Goal: Information Seeking & Learning: Learn about a topic

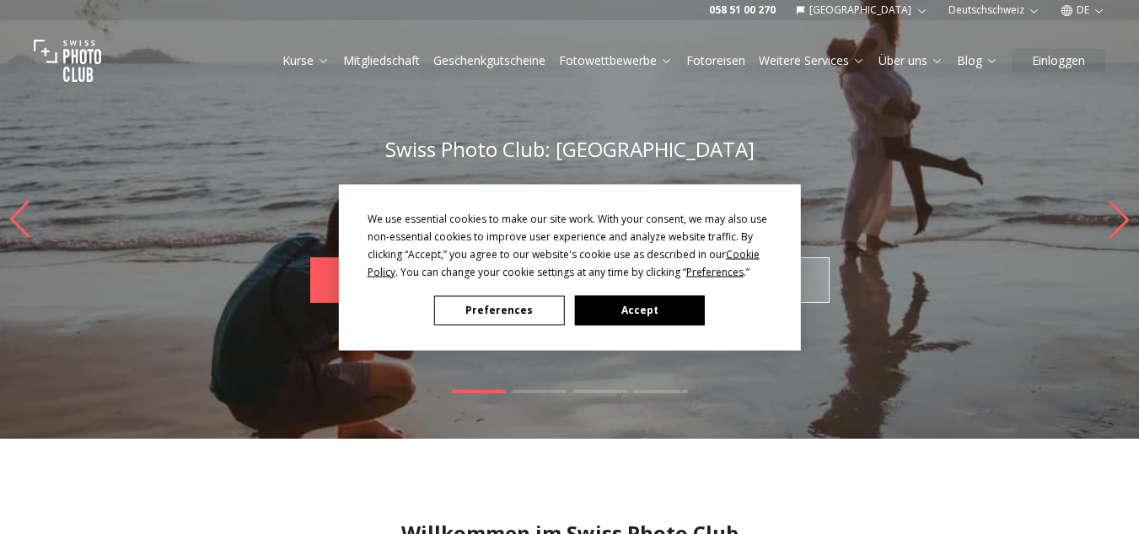
click at [635, 311] on button "Accept" at bounding box center [639, 310] width 130 height 30
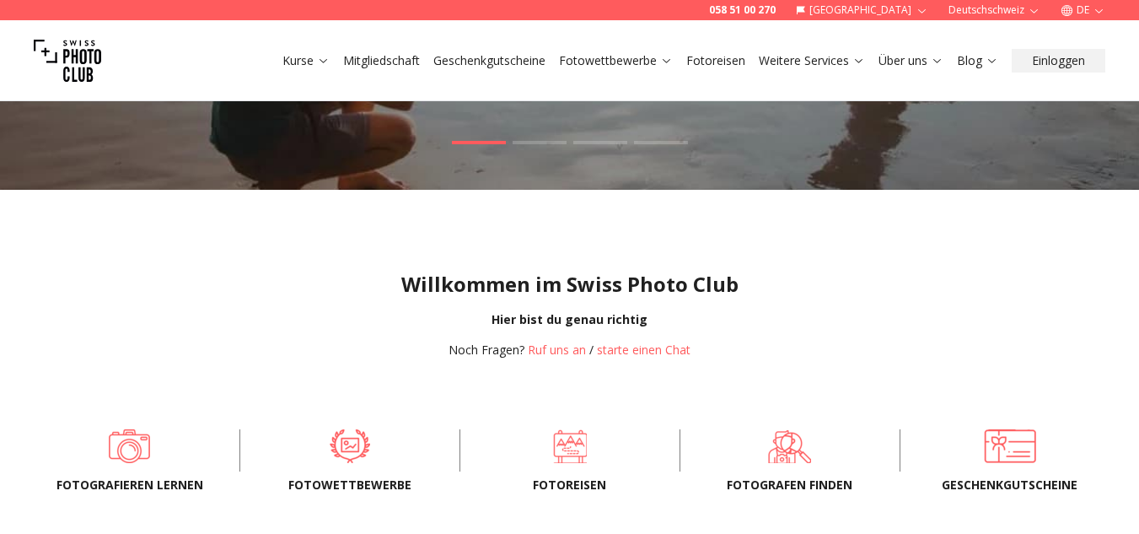
scroll to position [253, 0]
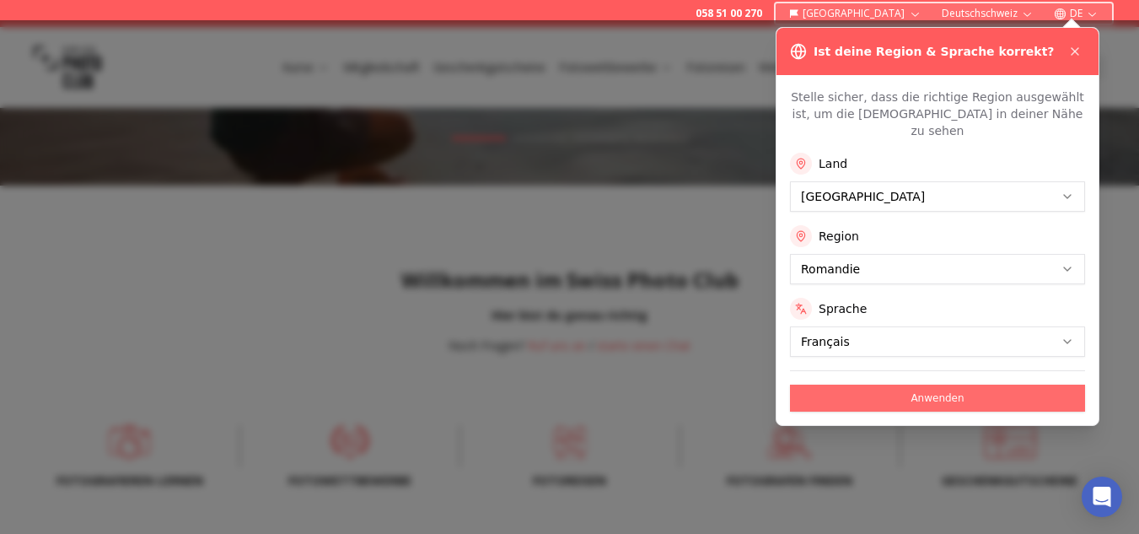
click at [943, 385] on button "Anwenden" at bounding box center [937, 397] width 295 height 27
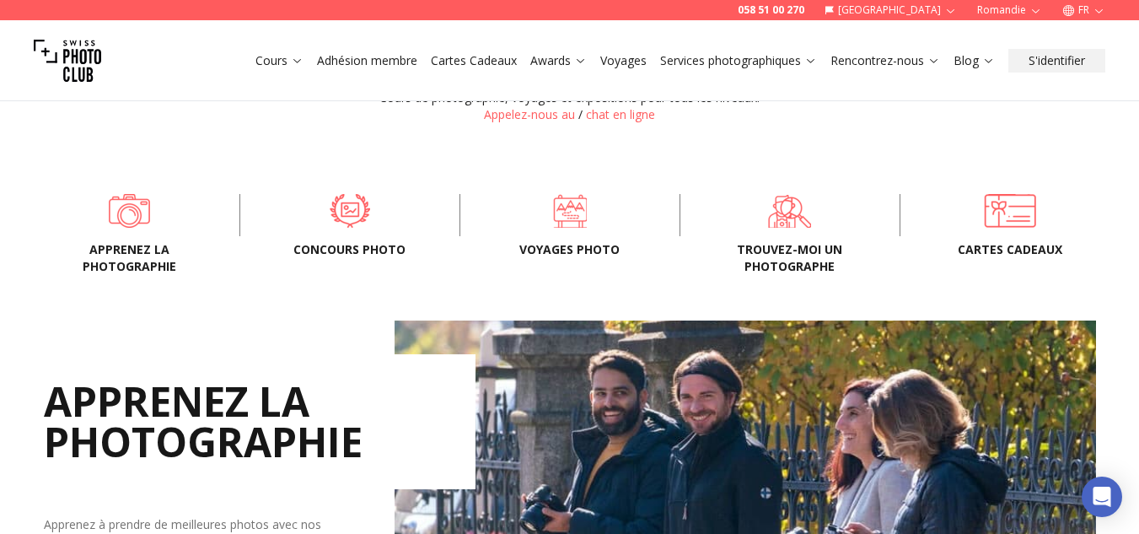
scroll to position [506, 0]
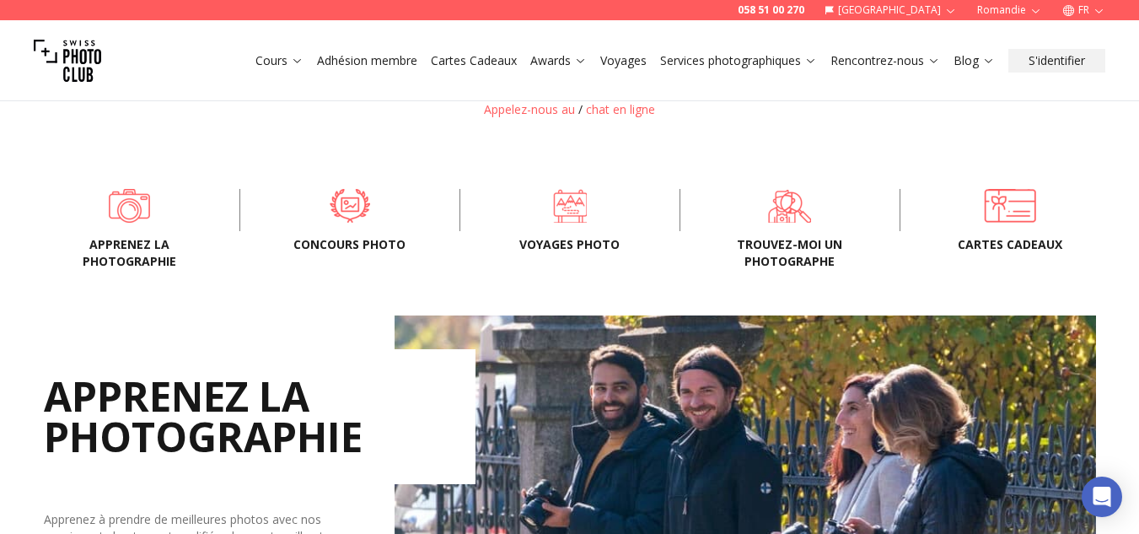
click at [132, 233] on div "Apprenez la photographie Concours Photo Voyages photo Trouvez-moi un photograph…" at bounding box center [569, 210] width 1079 height 76
click at [127, 255] on span "Apprenez la photographie" at bounding box center [129, 253] width 165 height 34
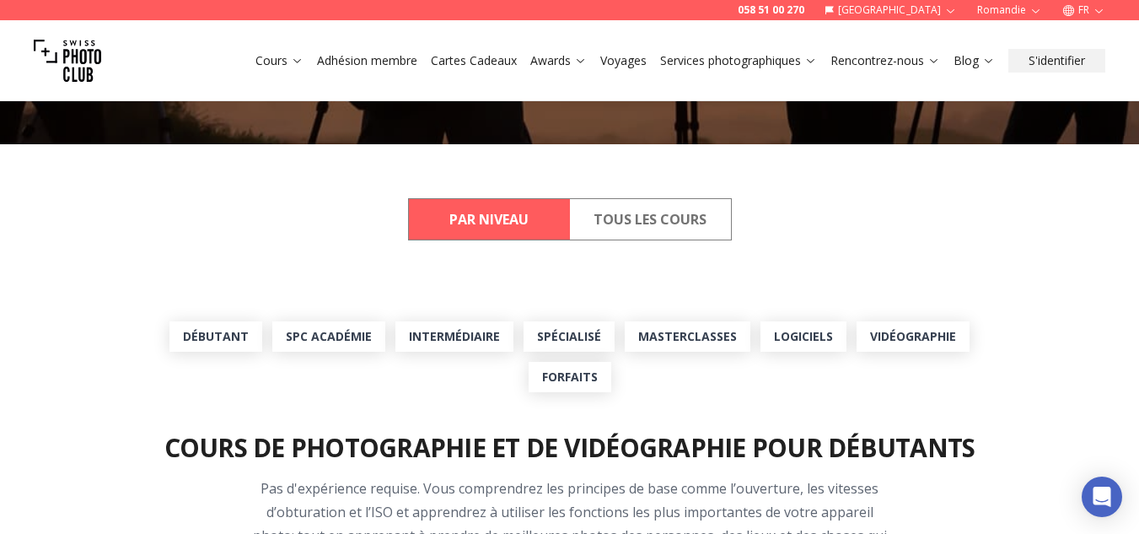
scroll to position [421, 0]
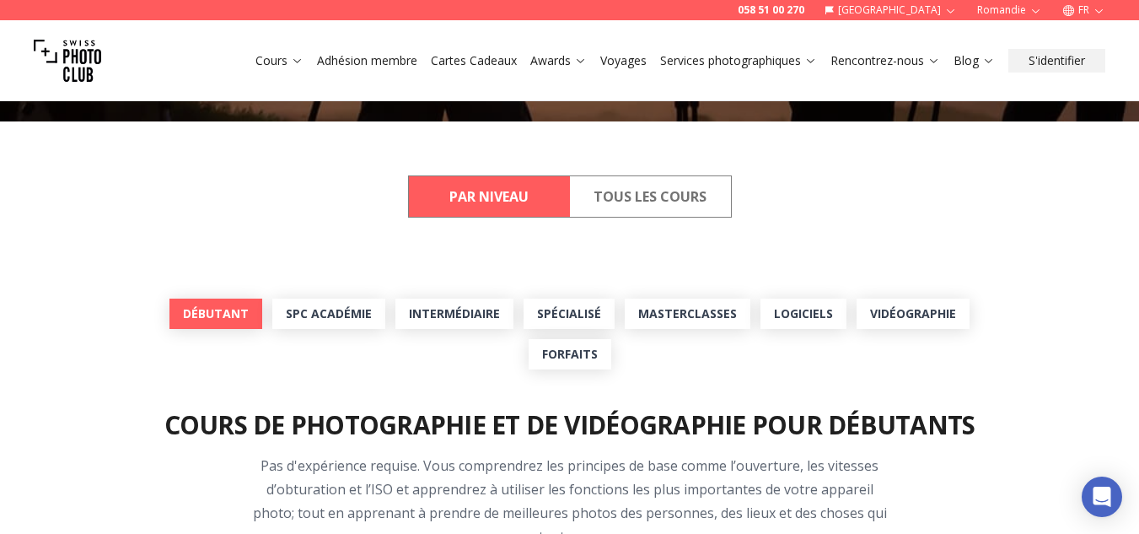
click at [214, 314] on link "Débutant" at bounding box center [215, 313] width 93 height 30
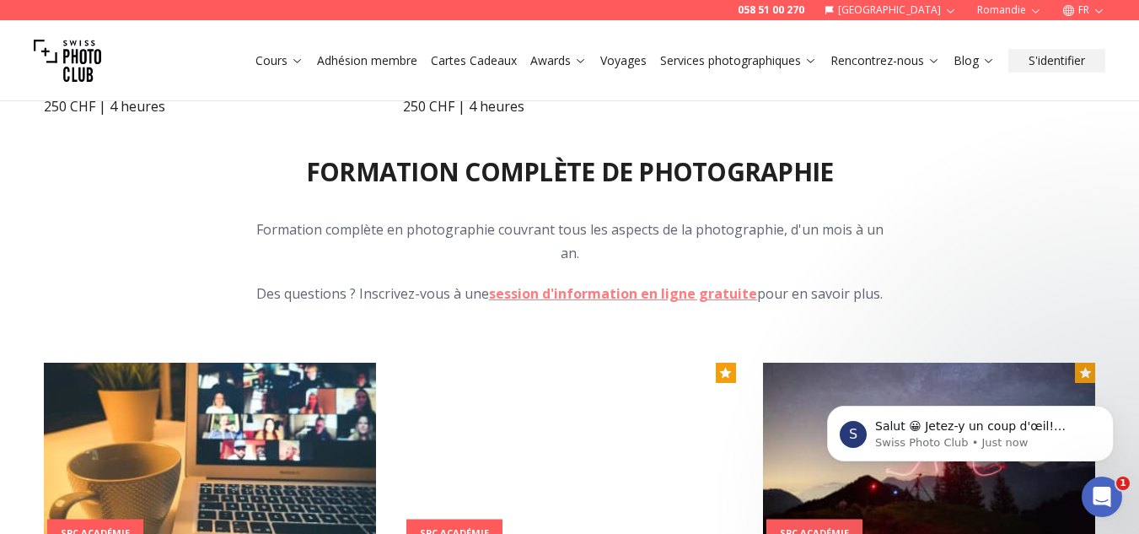
scroll to position [1721, 0]
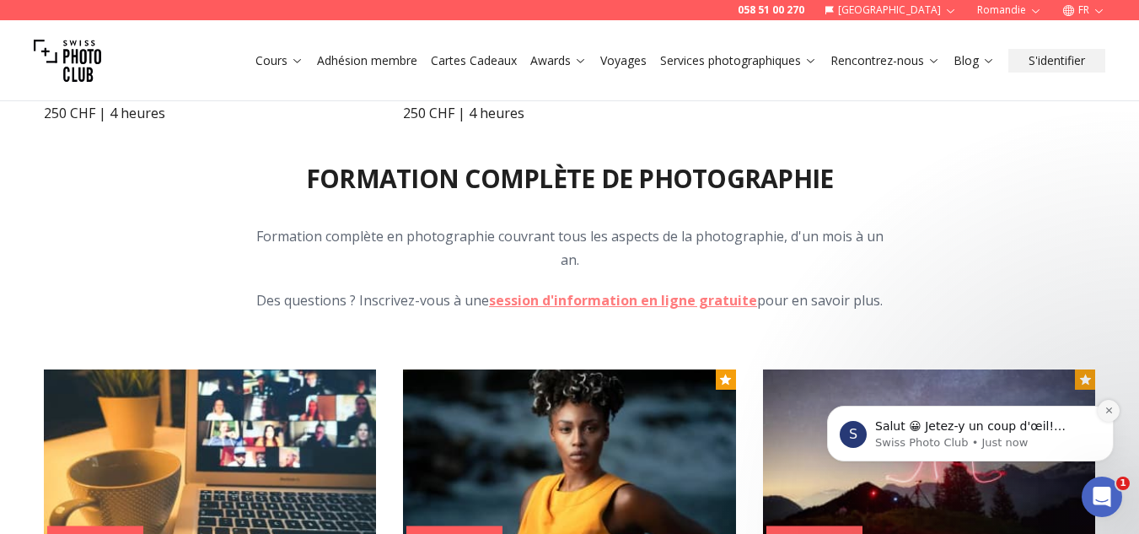
click at [1104, 414] on icon "Dismiss notification" at bounding box center [1108, 409] width 9 height 9
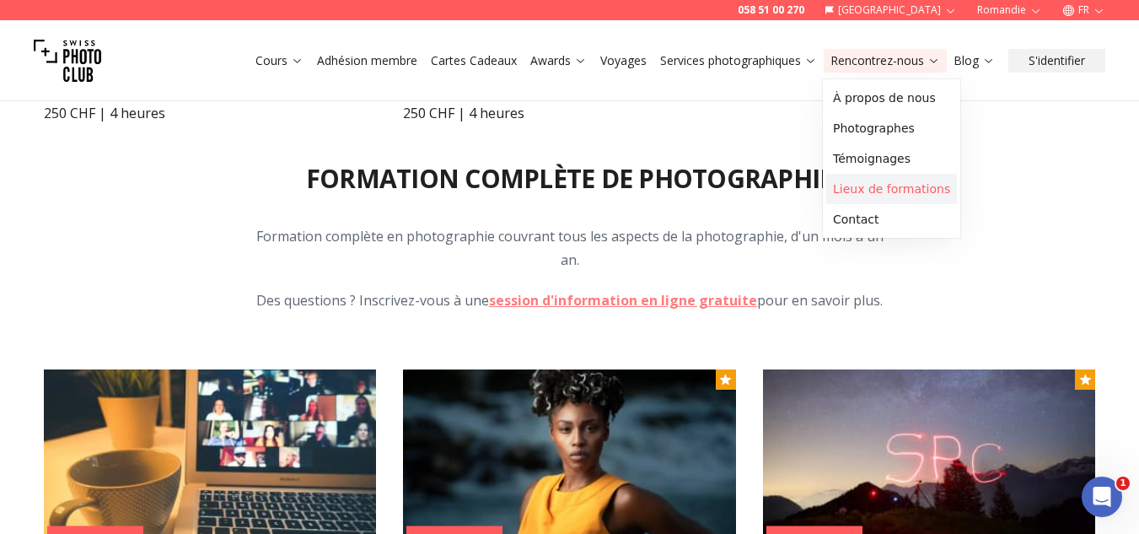
click at [896, 186] on link "Lieux de formations" at bounding box center [891, 189] width 131 height 30
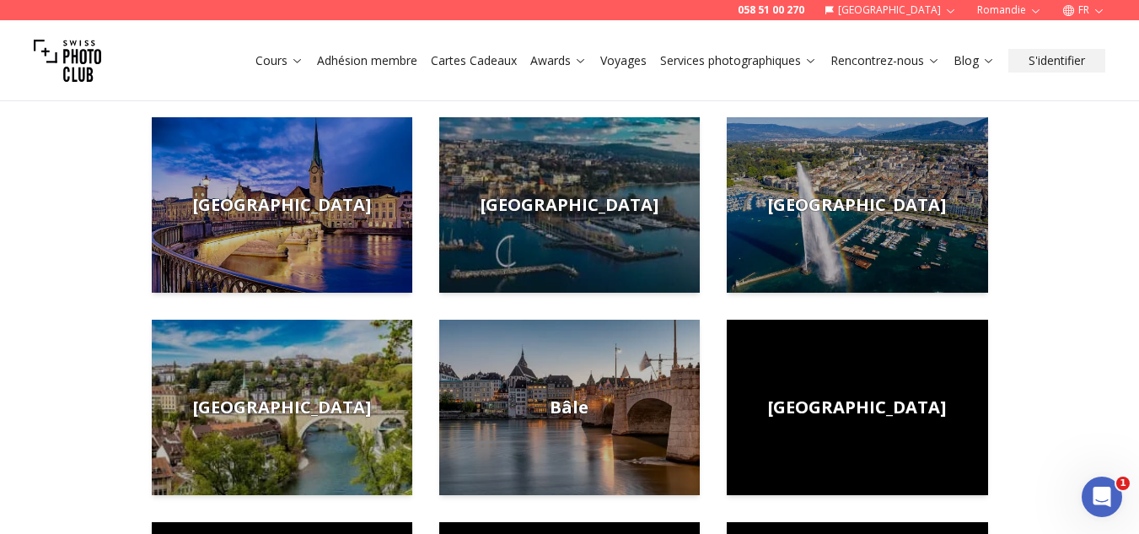
scroll to position [337, 0]
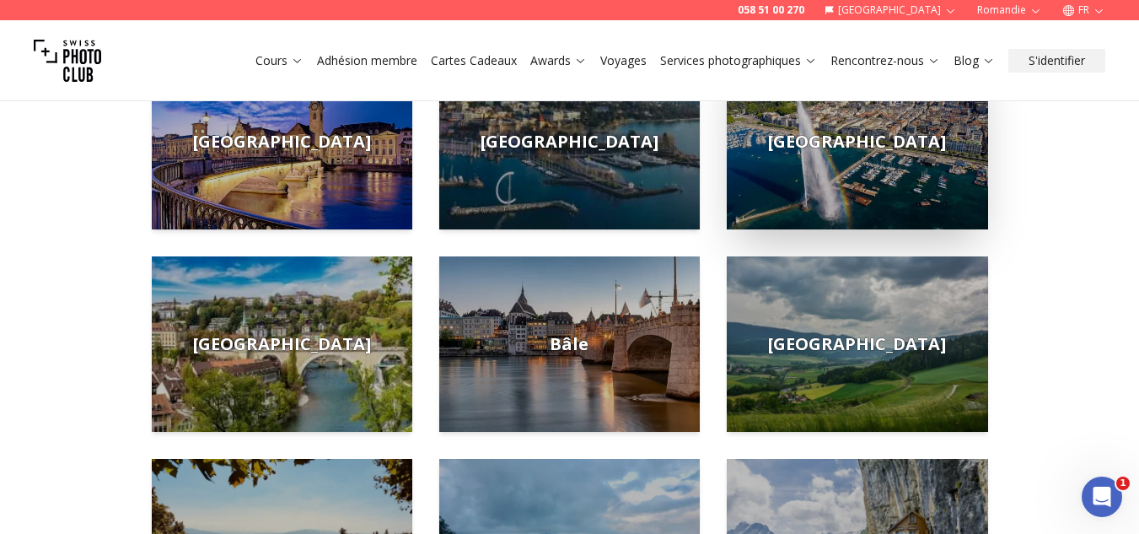
click at [872, 176] on img at bounding box center [857, 141] width 260 height 175
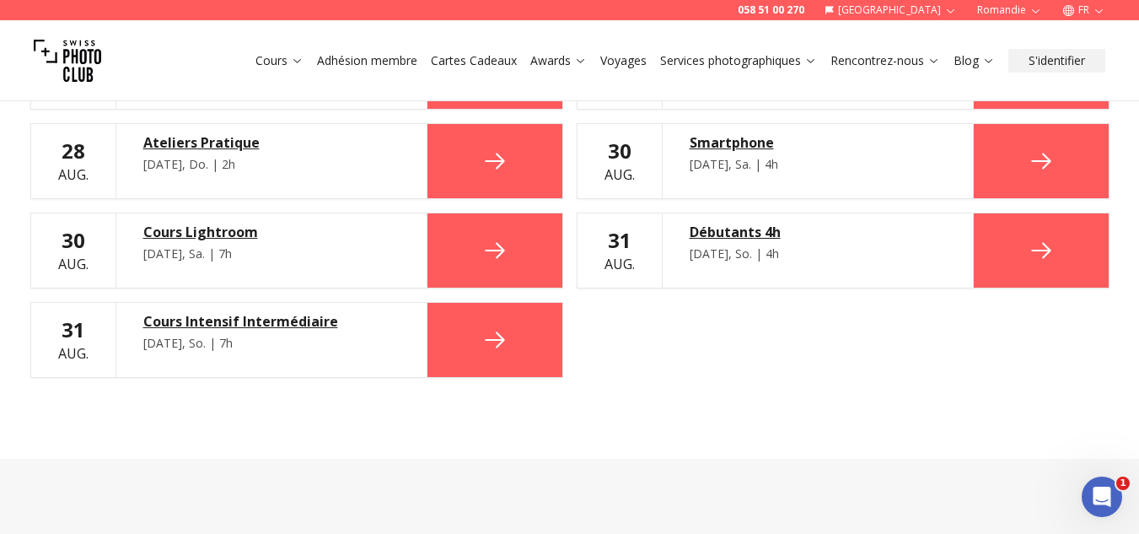
scroll to position [1517, 0]
